Goal: Task Accomplishment & Management: Complete application form

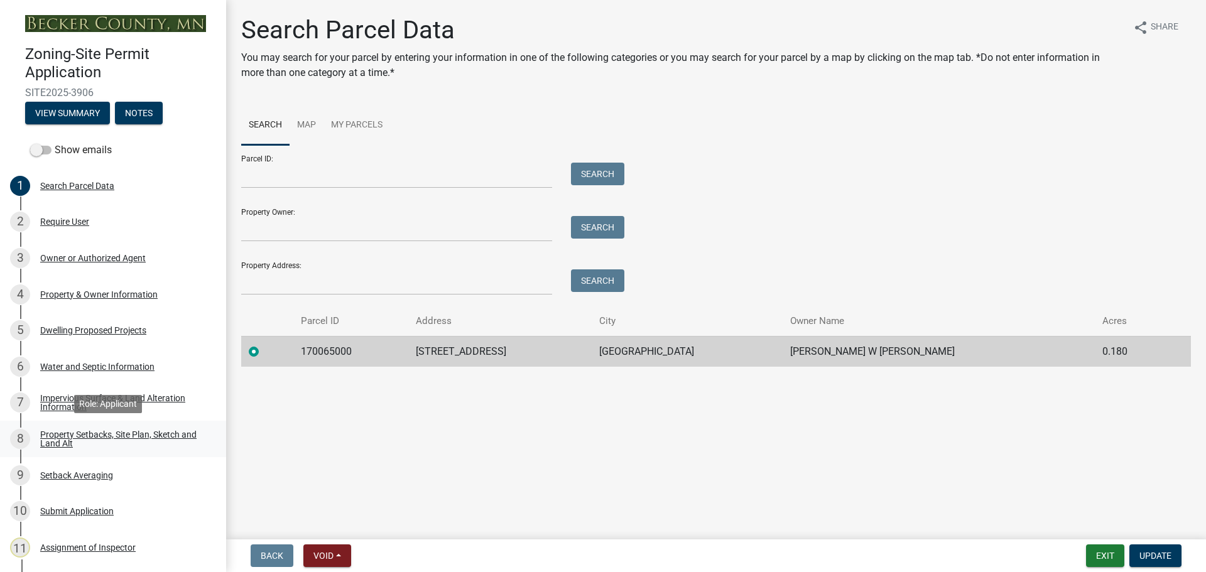
click at [120, 434] on div "Property Setbacks, Site Plan, Sketch and Land Alt" at bounding box center [123, 439] width 166 height 18
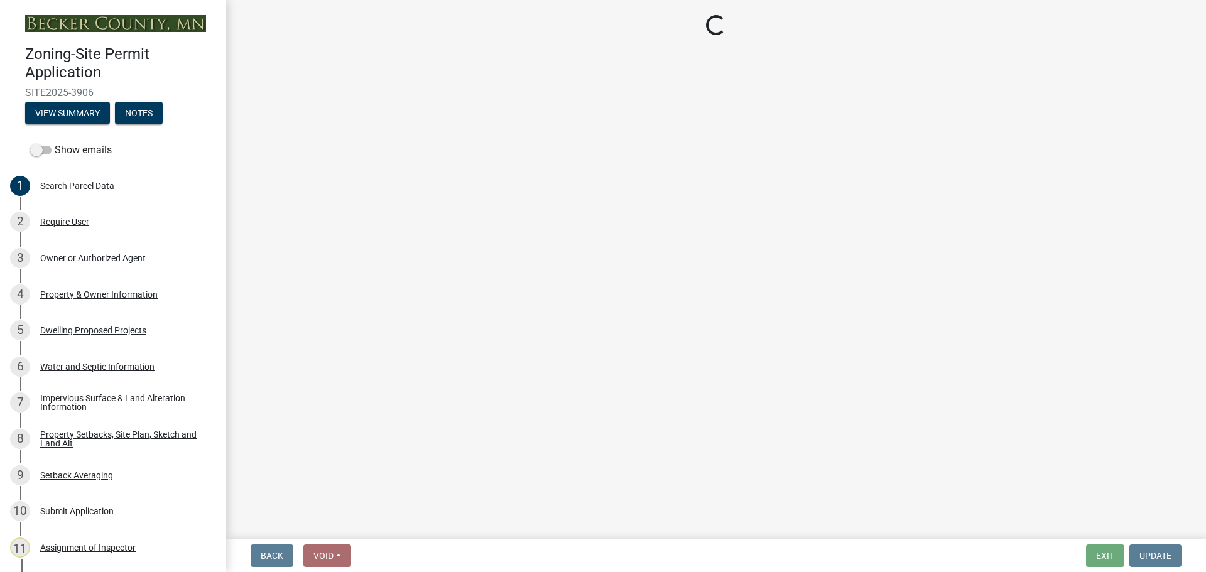
select select "7b13c63f-e699-4112-b373-98fbd28ec536"
select select "23d9b77f-888b-4fb8-92b8-bb321afa0fee"
select select "b56a4575-9846-47cf-8067-c59a4853da22"
select select "12f785fb-c378-4b18-841c-21c73dc99083"
select select "e8ab2dc3-aa3f-46f3-9b4a-37eb25ad84af"
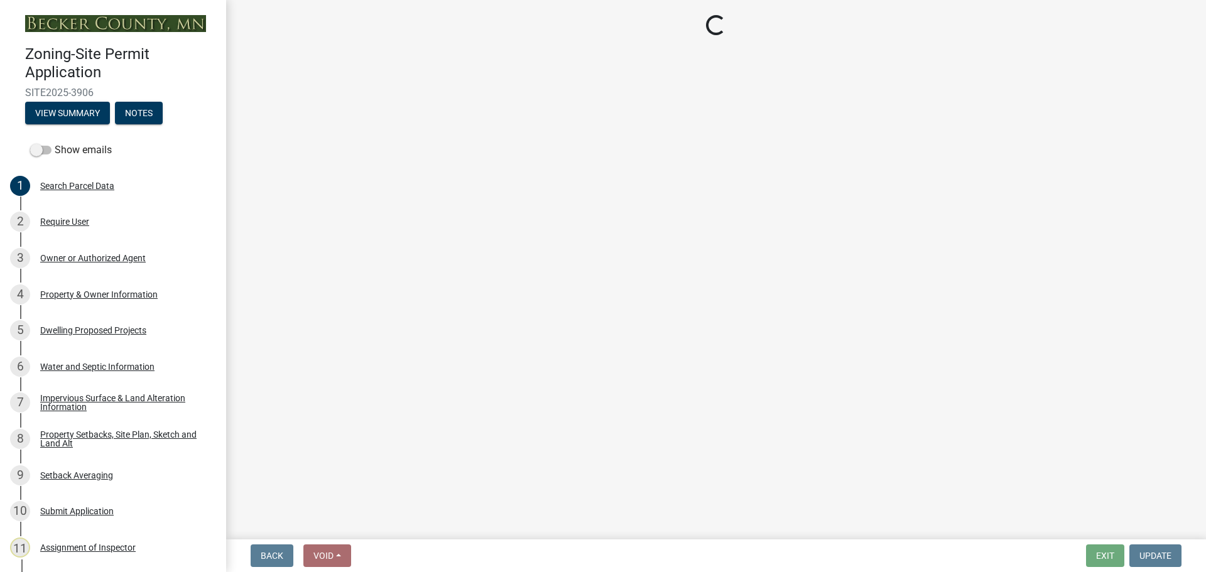
select select "b98836ba-4715-455d-97ab-be9a9df498a8"
select select "c8b8ea71-7088-4e87-a493-7bc88cc2835b"
select select "d6c1d38b-8561-4345-845e-72dfbb0578a1"
select select "f51aecae-0421-4f67-bd2d-0cff8a85c7cd"
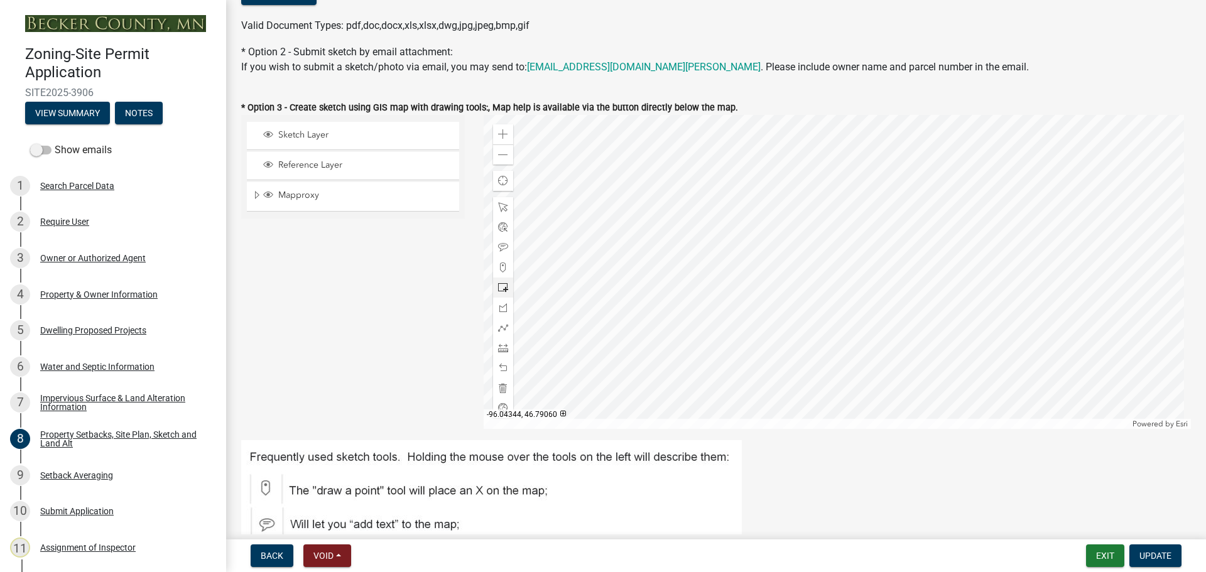
scroll to position [440, 0]
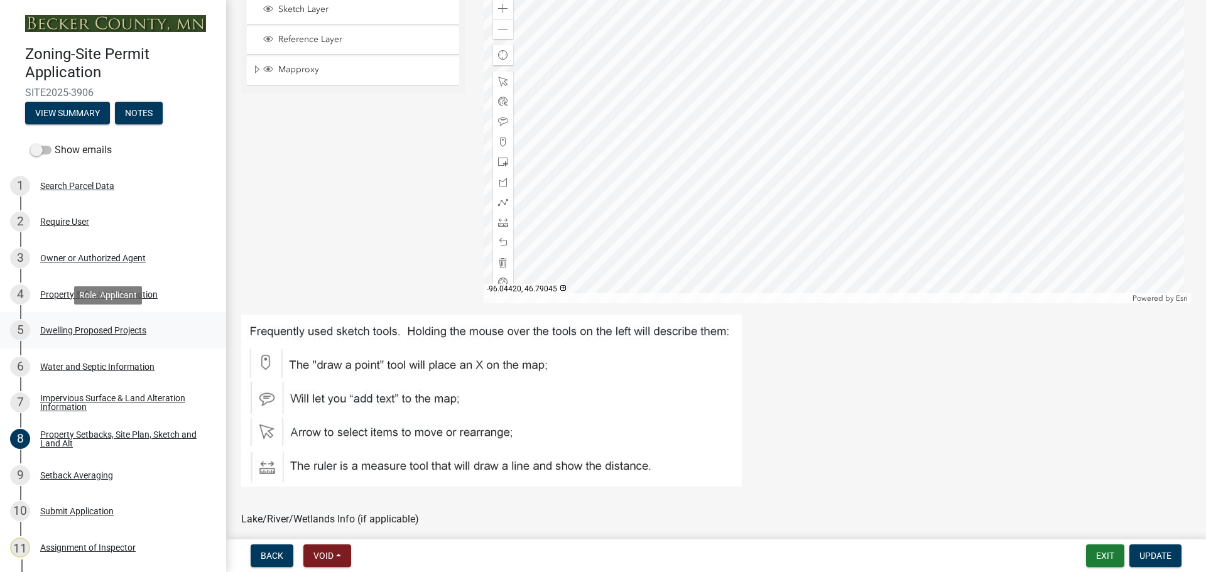
click at [109, 326] on div "Dwelling Proposed Projects" at bounding box center [93, 330] width 106 height 9
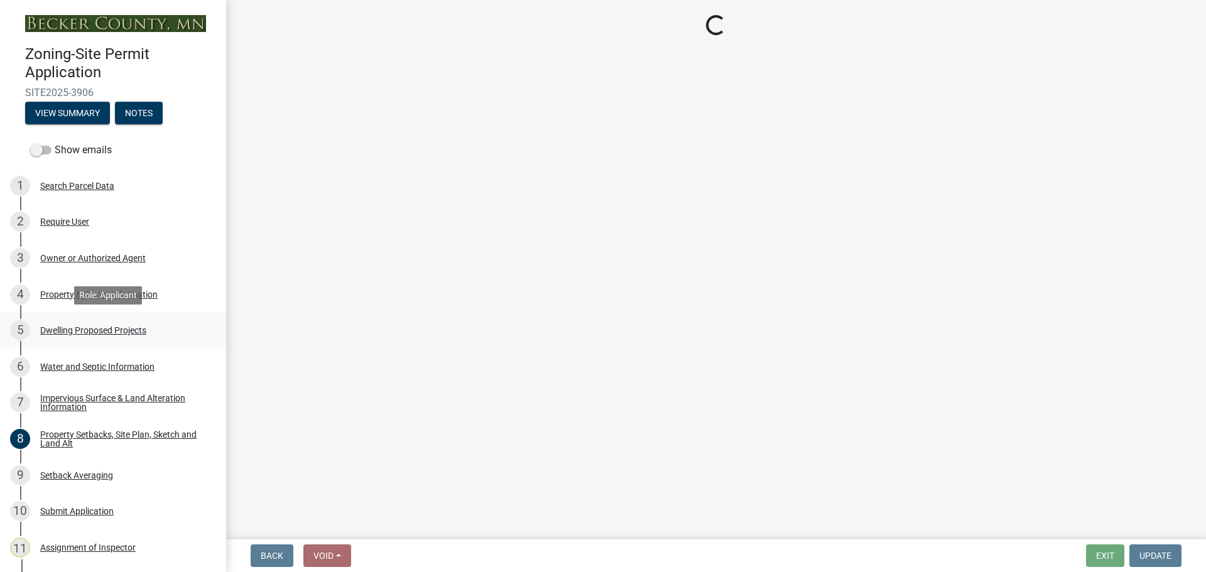
scroll to position [0, 0]
select select "a5b58647-72e6-4a45-9816-4b1990647a33"
select select "11c1c089-3b44-43c0-9549-3c9eeea2451f"
select select "781a3532-4308-48f8-bcde-e97c9fab42cb"
select select "ab9119d1-7da9-49c4-9fac-8c142204c89d"
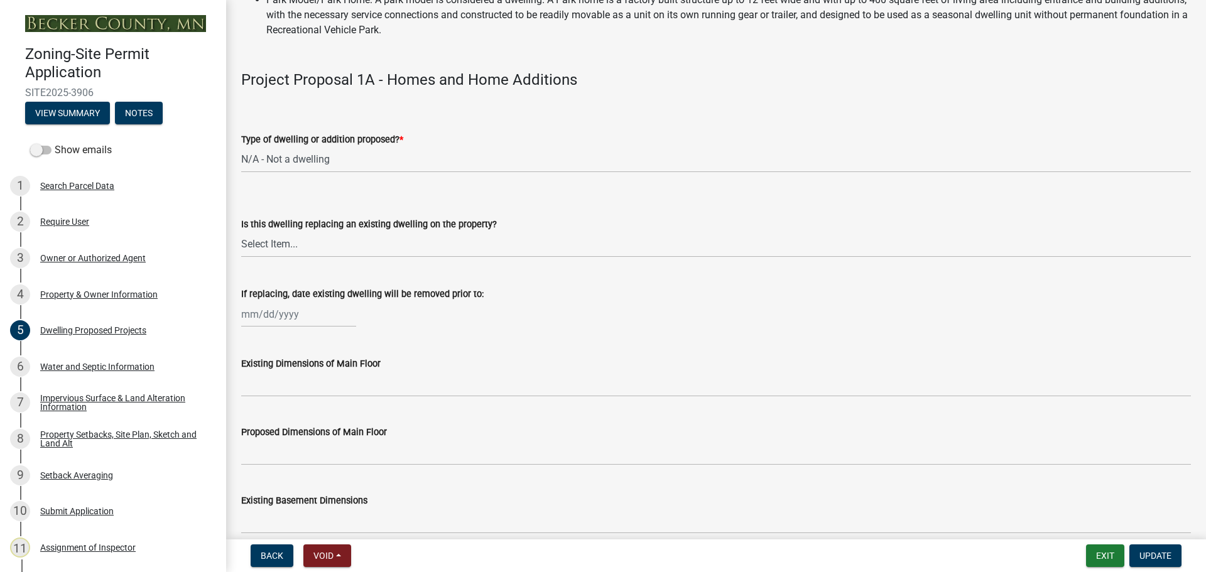
scroll to position [502, 0]
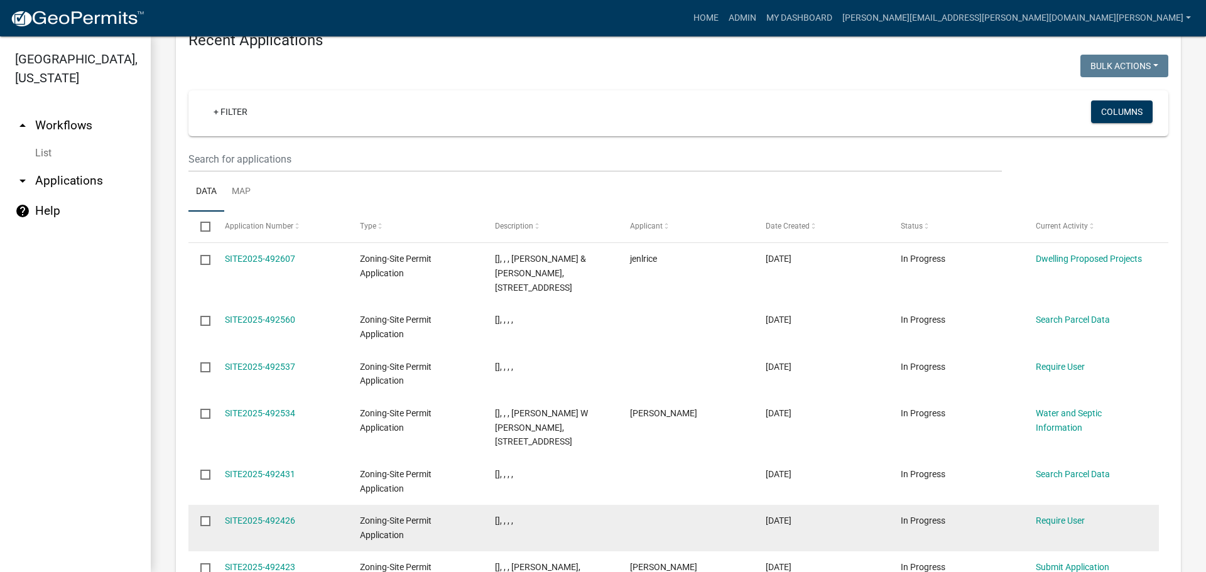
scroll to position [1554, 0]
